Goal: Information Seeking & Learning: Learn about a topic

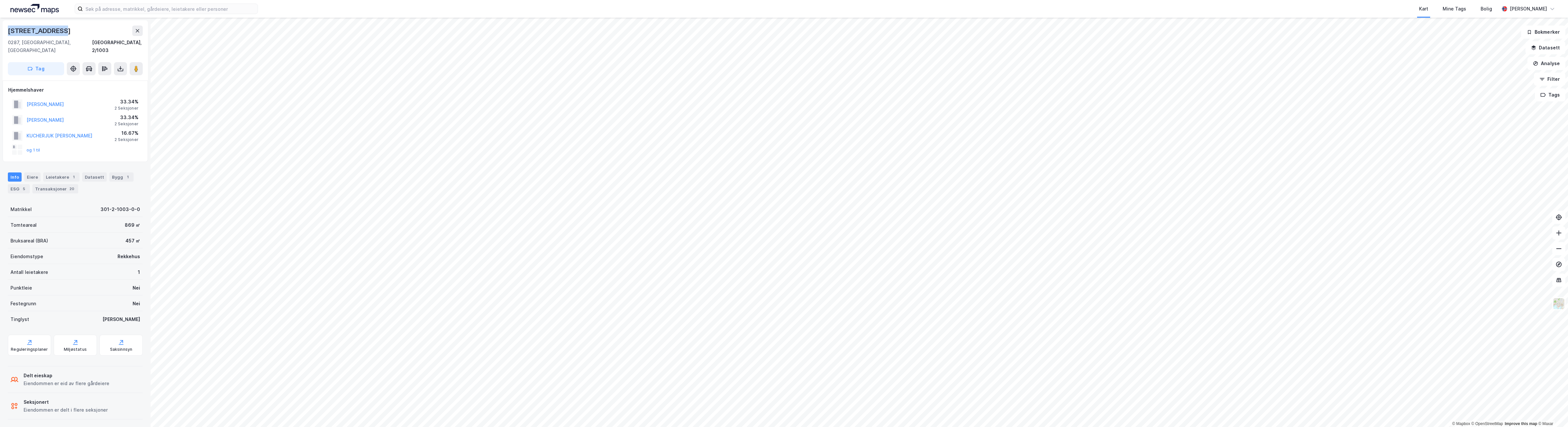
drag, startPoint x: 84, startPoint y: 28, endPoint x: 4, endPoint y: 35, distance: 80.3
click at [4, 35] on div "[STREET_ADDRESS]" at bounding box center [75, 50] width 145 height 60
drag, startPoint x: 4, startPoint y: 35, endPoint x: 95, endPoint y: 37, distance: 91.0
click at [95, 37] on div "[STREET_ADDRESS], 2/1003" at bounding box center [75, 40] width 135 height 29
drag, startPoint x: 62, startPoint y: 30, endPoint x: 5, endPoint y: 26, distance: 57.1
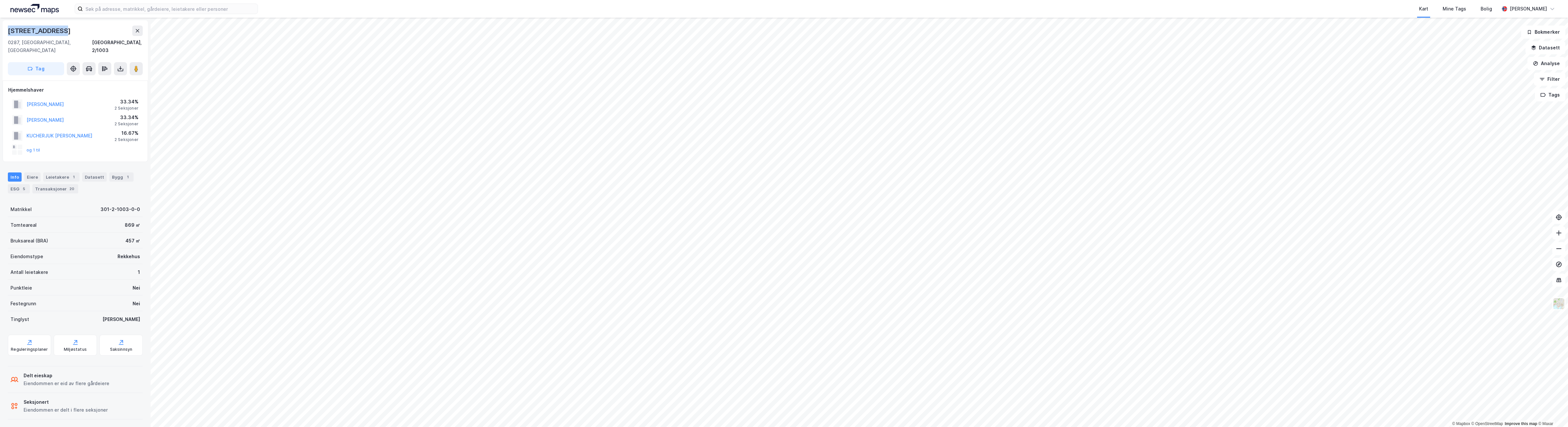
click at [5, 26] on div "[STREET_ADDRESS]" at bounding box center [75, 50] width 145 height 60
copy div "[STREET_ADDRESS]"
click at [50, 30] on div "[STREET_ADDRESS]" at bounding box center [40, 31] width 64 height 11
drag, startPoint x: 62, startPoint y: 30, endPoint x: 3, endPoint y: 28, distance: 59.0
click at [3, 28] on div "[STREET_ADDRESS]" at bounding box center [75, 50] width 145 height 60
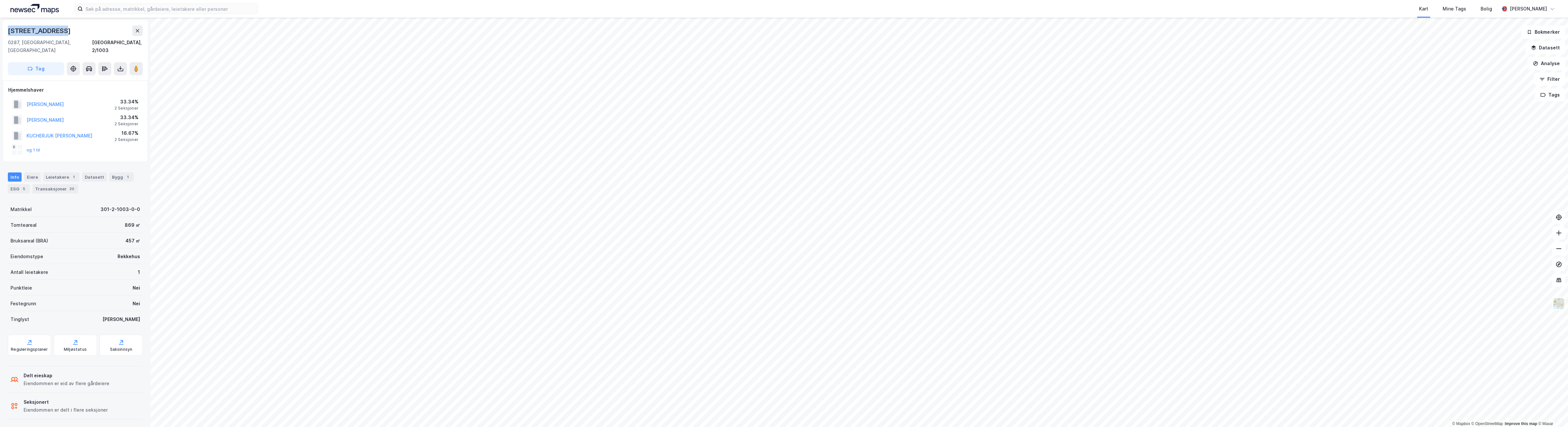
copy div "Hengsengveien 2"
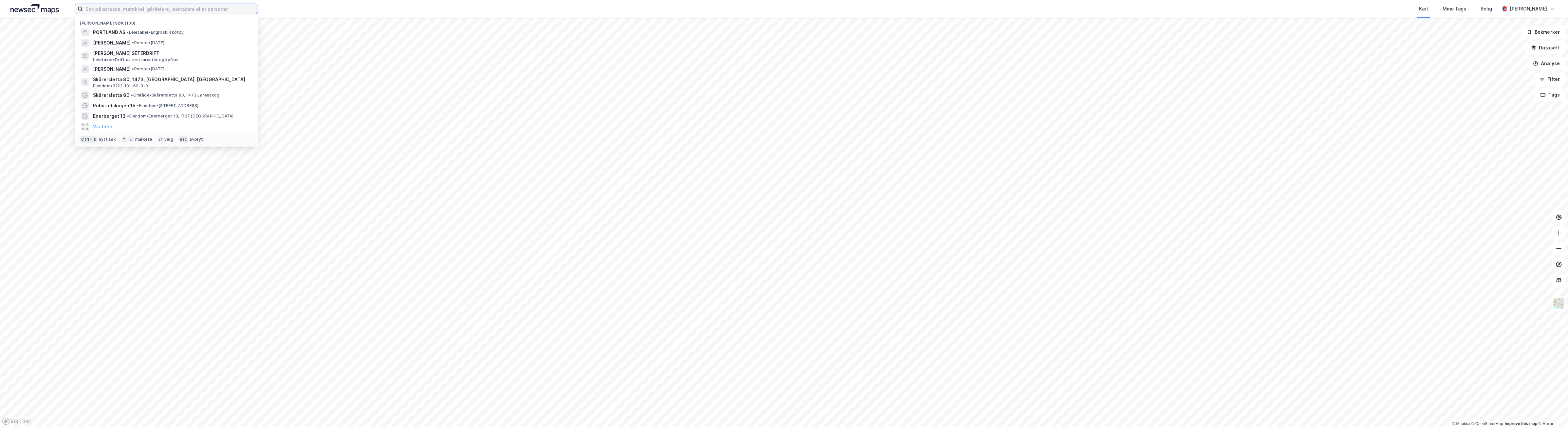
click at [172, 9] on input at bounding box center [170, 9] width 175 height 10
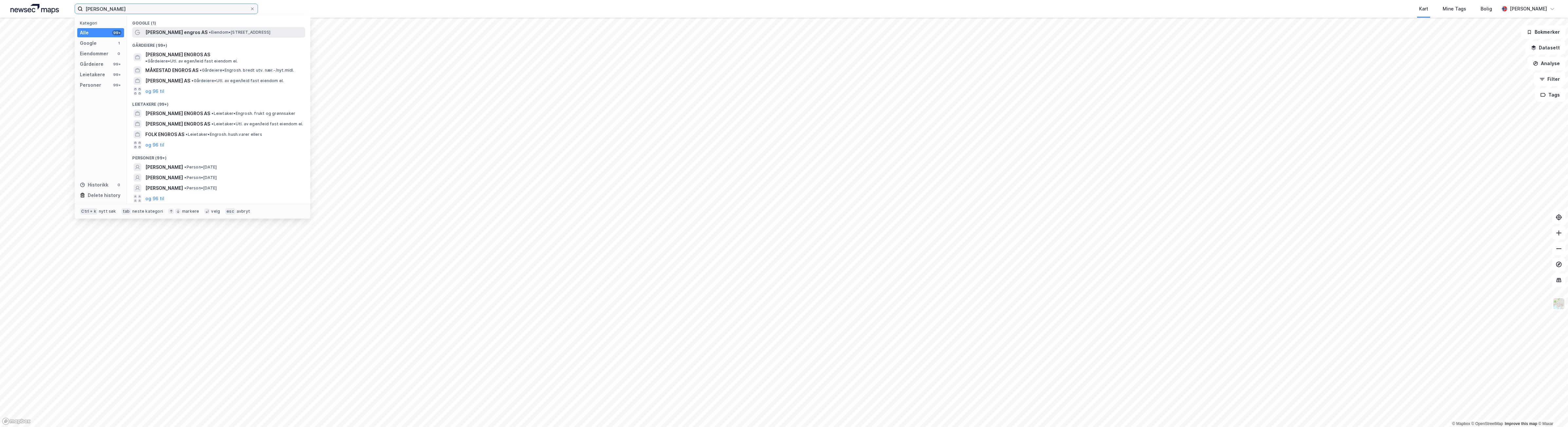
type input "[PERSON_NAME]"
click at [224, 28] on div "[PERSON_NAME] engros AS • Eiendom • [STREET_ADDRESS]" at bounding box center [219, 32] width 173 height 11
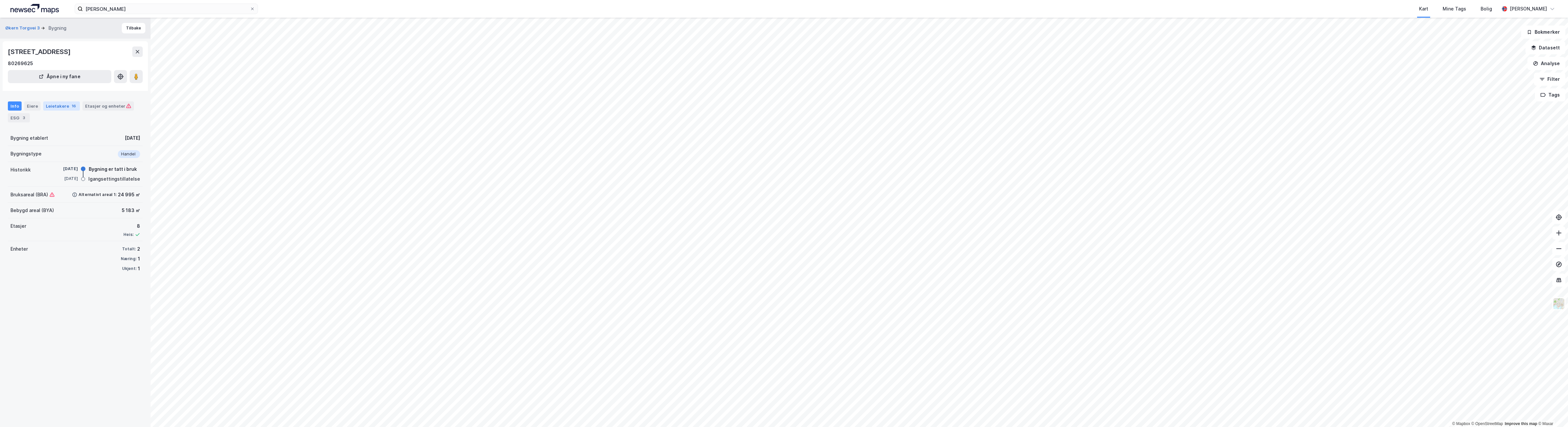
click at [64, 105] on div "Leietakere 16" at bounding box center [62, 106] width 36 height 9
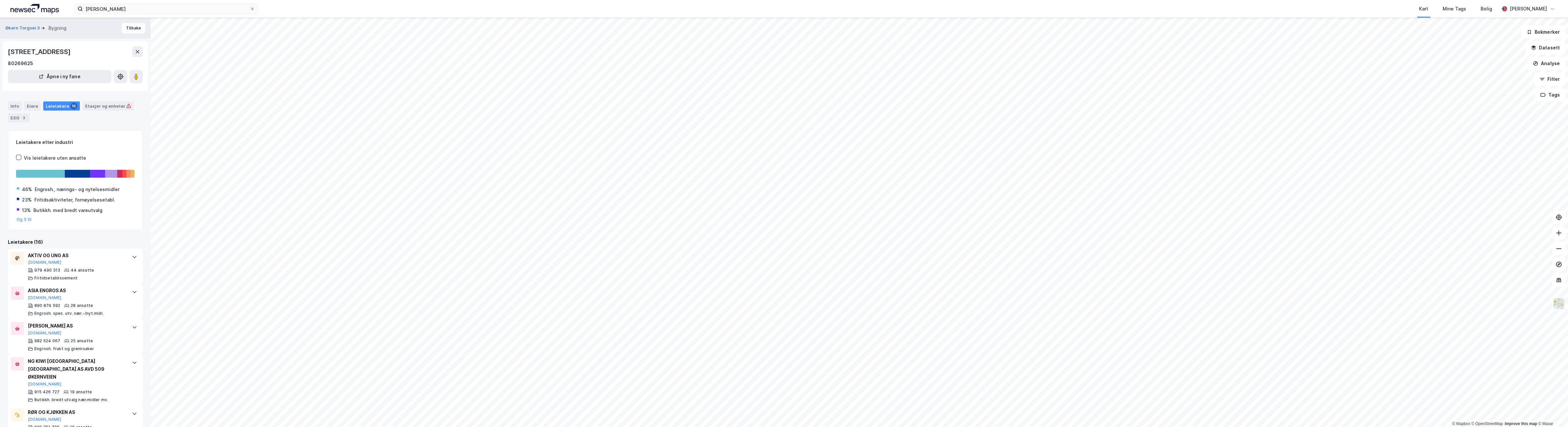
click at [32, 100] on div "Info Eiere Leietakere 16 Etasjer og enheter ESG 3" at bounding box center [75, 109] width 151 height 31
click at [31, 104] on div "Eiere" at bounding box center [33, 106] width 16 height 9
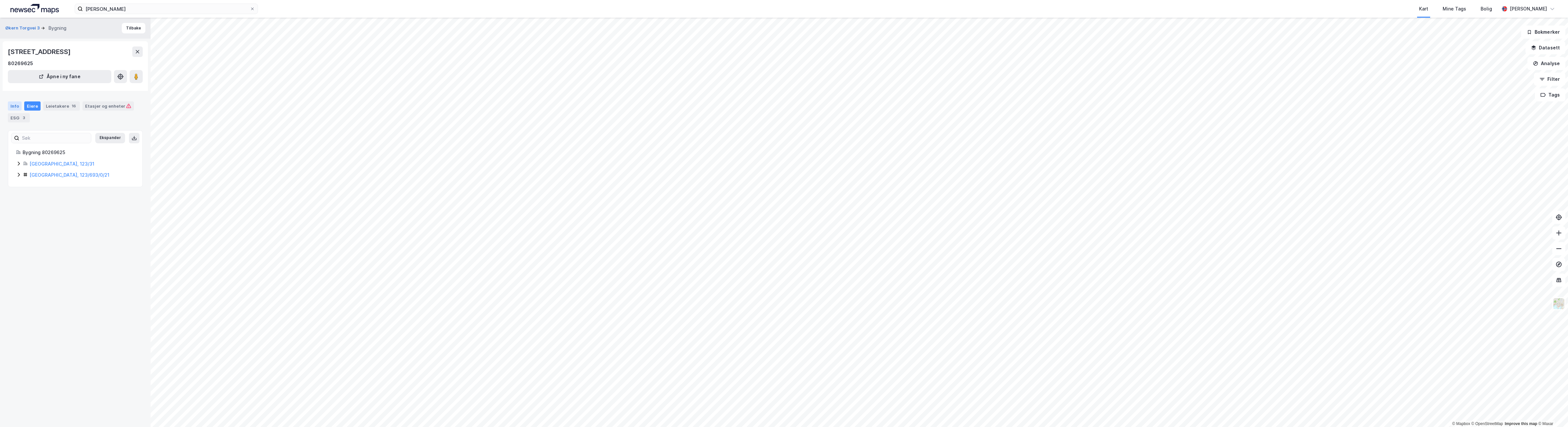
click at [19, 106] on div "Info" at bounding box center [15, 106] width 14 height 9
click at [33, 107] on div "Eiere" at bounding box center [33, 106] width 16 height 9
click at [22, 118] on div "3" at bounding box center [24, 117] width 6 height 6
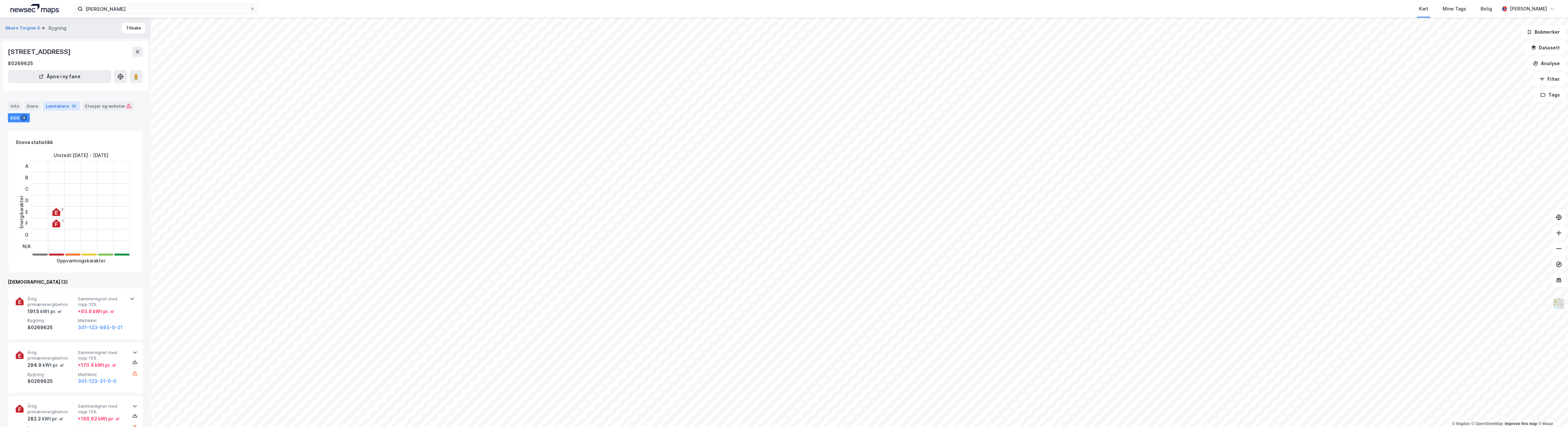
click at [67, 103] on div "Leietakere 16" at bounding box center [62, 106] width 36 height 9
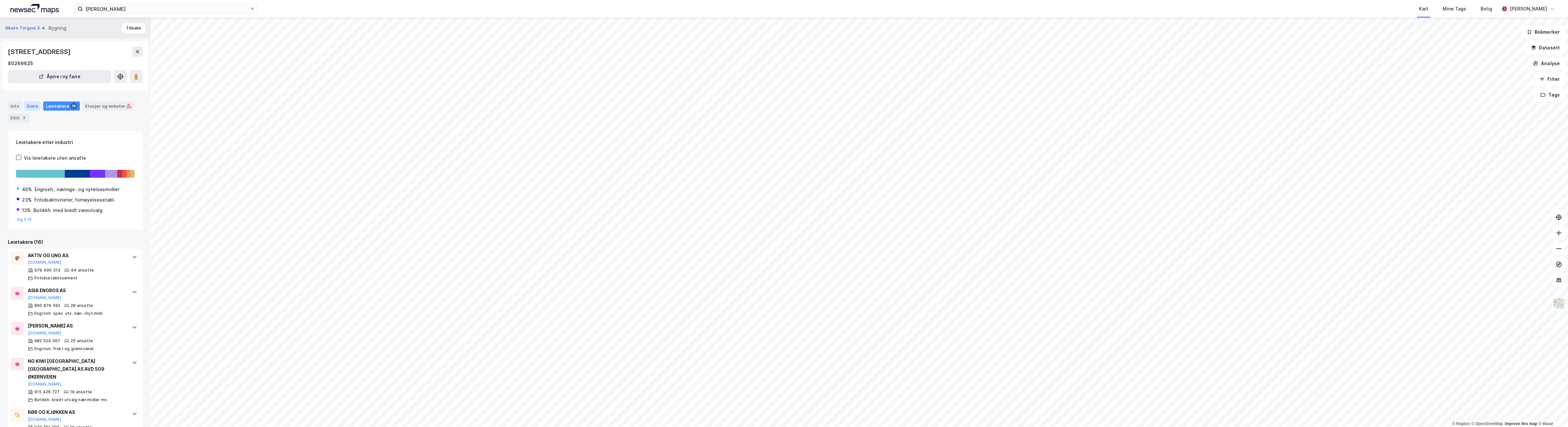
click at [31, 106] on div "Eiere" at bounding box center [33, 106] width 16 height 9
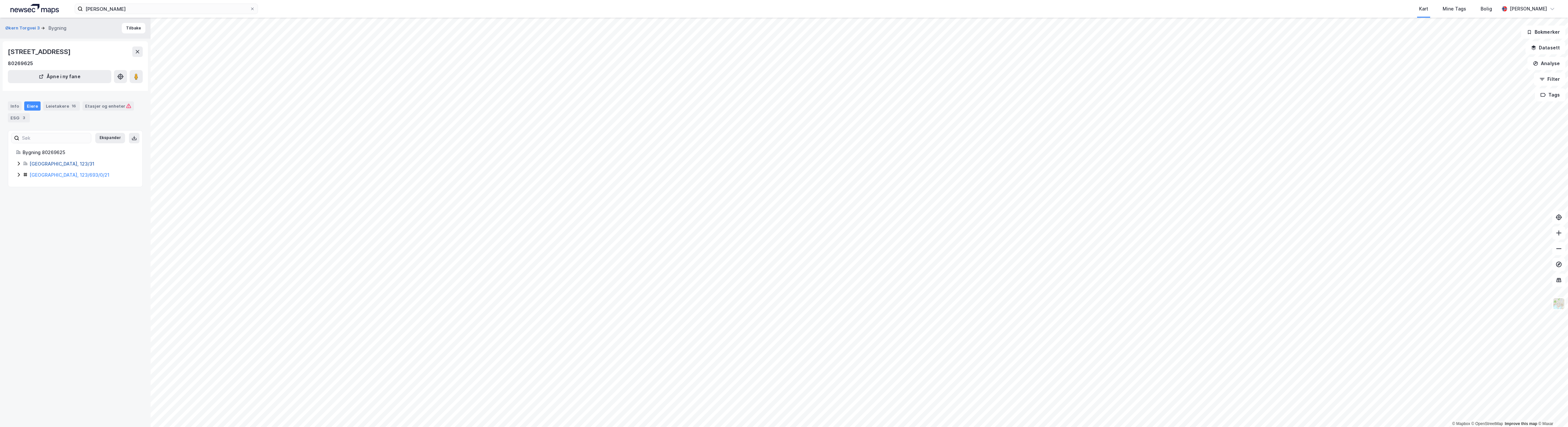
click at [46, 162] on link "[GEOGRAPHIC_DATA], 123/31" at bounding box center [62, 163] width 65 height 6
click at [53, 161] on link "[GEOGRAPHIC_DATA], 123/31" at bounding box center [62, 163] width 65 height 6
